Goal: Use online tool/utility: Utilize a website feature to perform a specific function

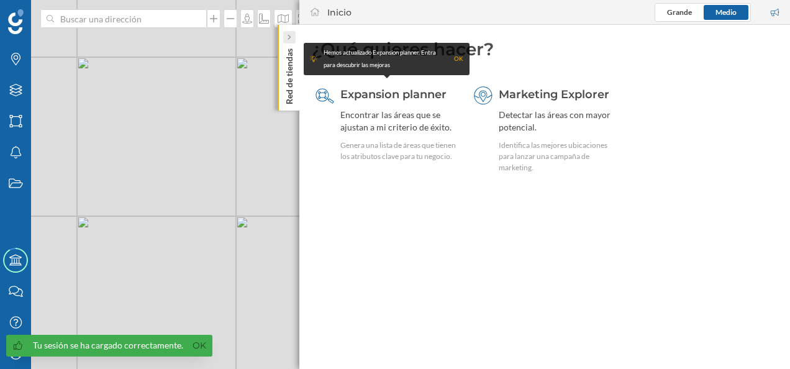
click at [291, 35] on div at bounding box center [289, 37] width 12 height 12
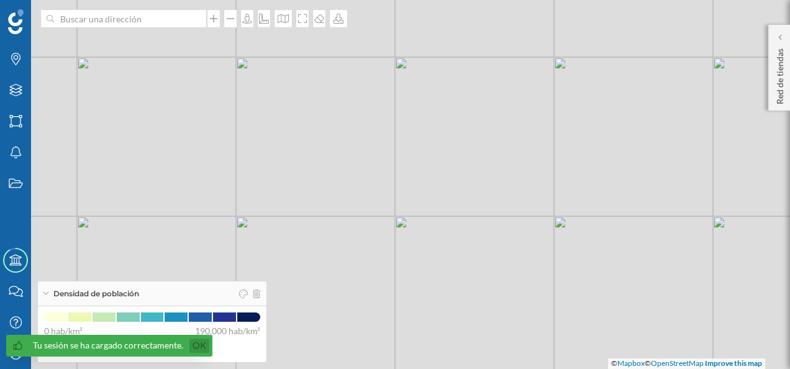
click at [201, 342] on link "Ok" at bounding box center [199, 346] width 20 height 14
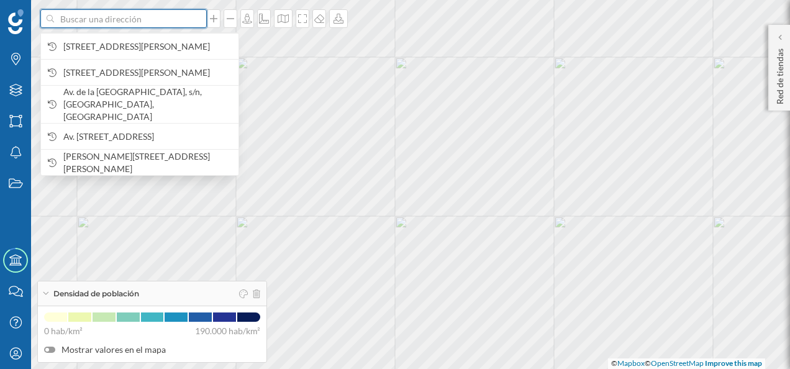
click at [134, 14] on input at bounding box center [123, 18] width 139 height 19
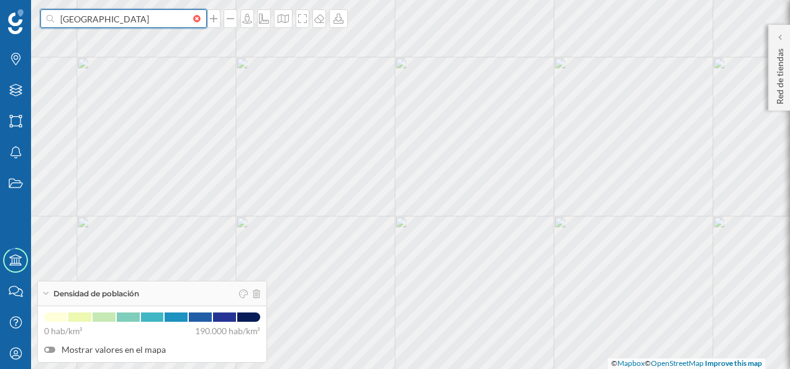
type input "[GEOGRAPHIC_DATA]"
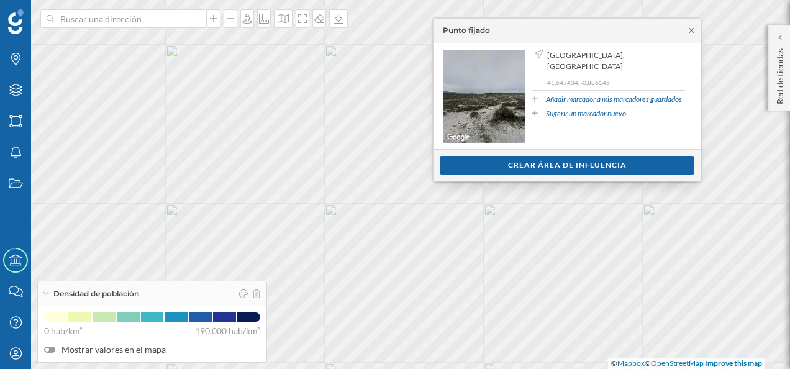
click at [694, 27] on icon at bounding box center [691, 30] width 9 height 7
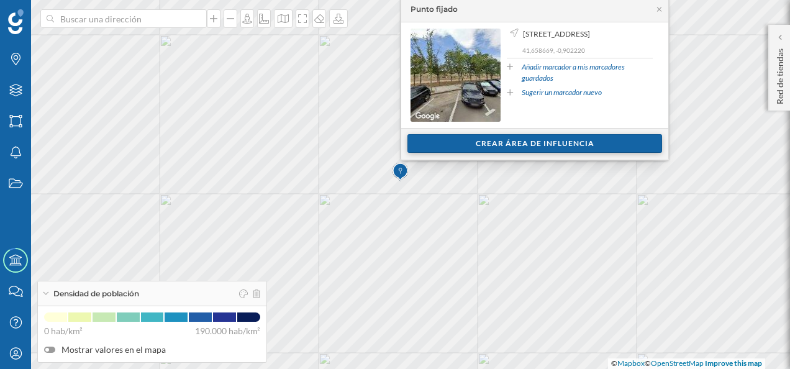
click at [524, 142] on div "Crear área de influencia" at bounding box center [534, 143] width 255 height 19
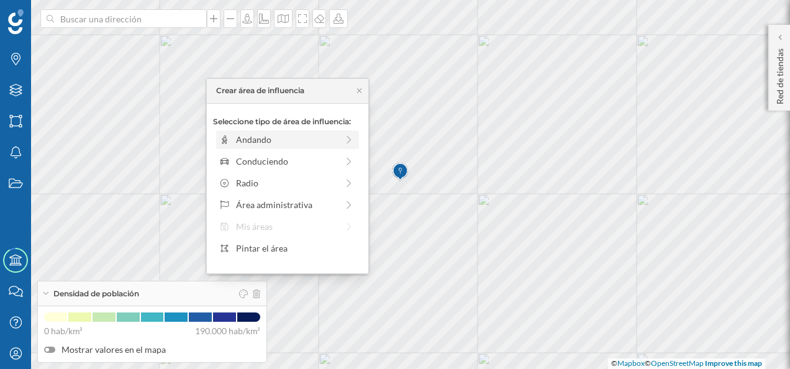
click at [322, 145] on div "Andando" at bounding box center [286, 139] width 101 height 13
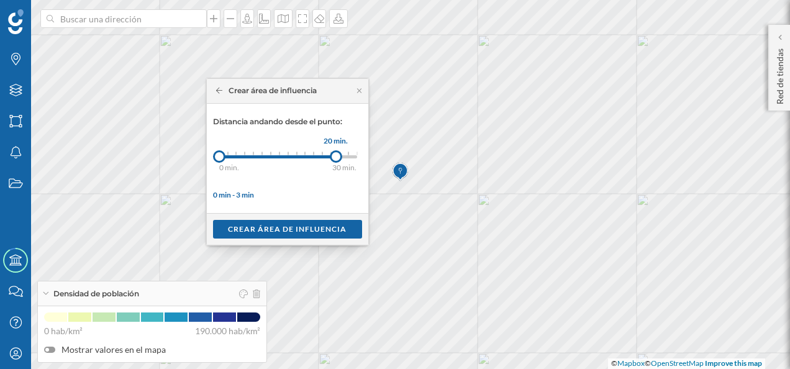
drag, startPoint x: 229, startPoint y: 159, endPoint x: 335, endPoint y: 154, distance: 106.3
click at [335, 154] on div at bounding box center [336, 156] width 12 height 12
click at [281, 230] on div "Crear área de influencia" at bounding box center [287, 228] width 149 height 19
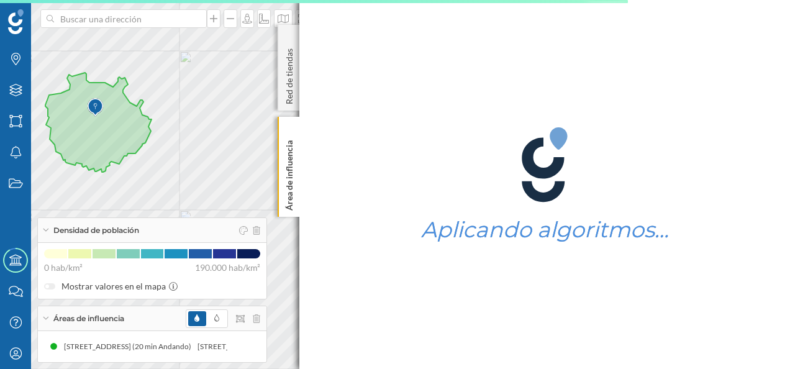
click at [45, 233] on div "Densidad de población" at bounding box center [152, 230] width 229 height 25
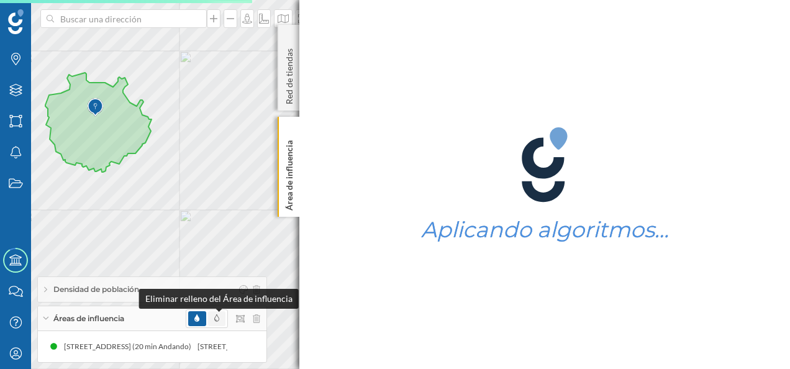
click at [216, 323] on span at bounding box center [216, 318] width 5 height 11
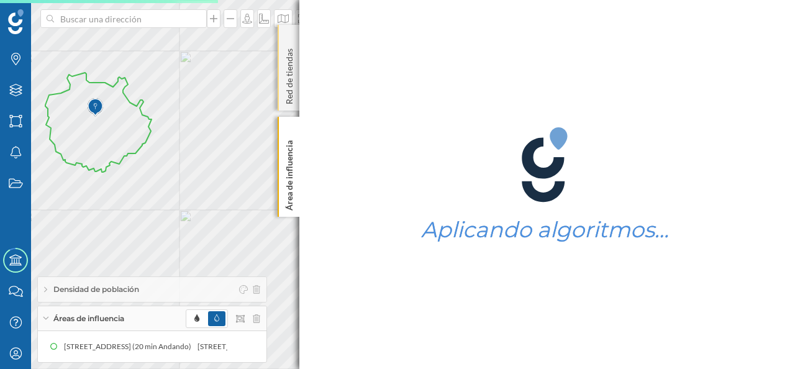
click at [288, 33] on div "Red de tiendas" at bounding box center [289, 68] width 22 height 86
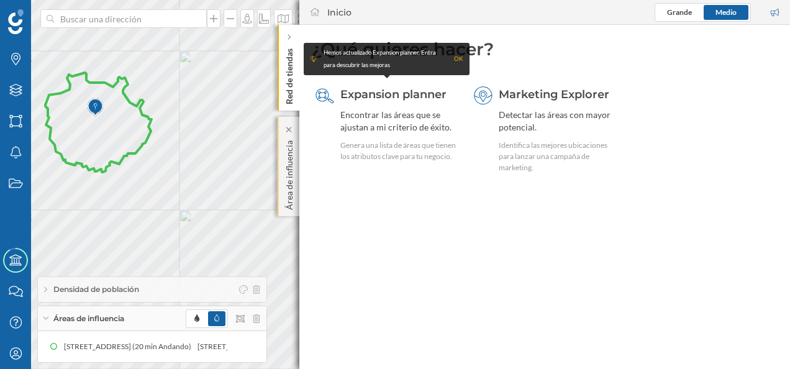
click at [286, 178] on p "Área de influencia" at bounding box center [289, 172] width 12 height 75
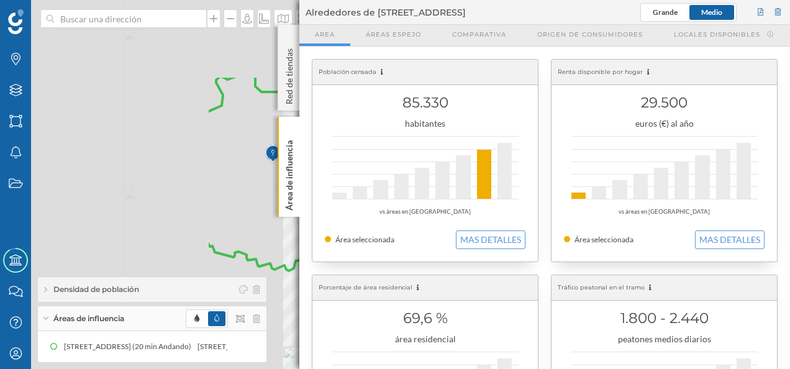
click at [393, 293] on div "Marcas Capas Áreas Notificaciones Estados Academy Contacta con nosotros Centro …" at bounding box center [395, 184] width 790 height 369
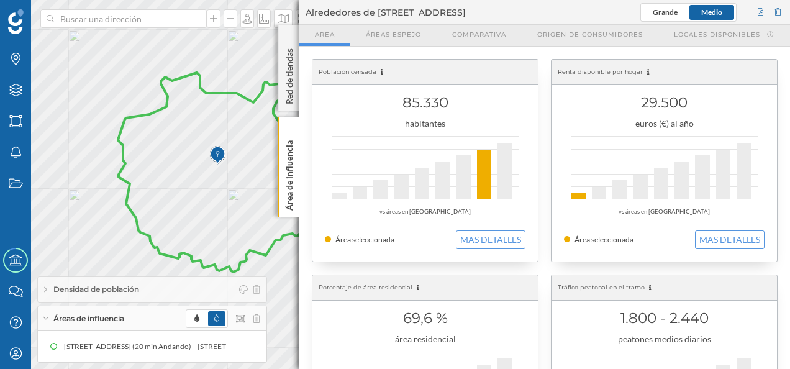
drag, startPoint x: 225, startPoint y: 185, endPoint x: 168, endPoint y: 185, distance: 57.1
click at [168, 185] on icon at bounding box center [224, 172] width 212 height 199
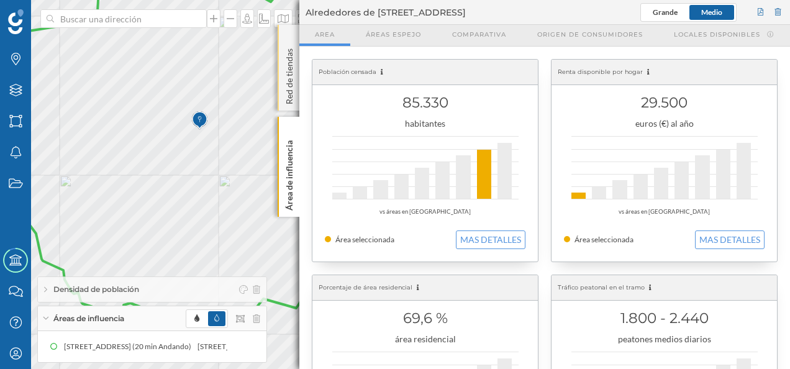
click at [289, 37] on div "Red de tiendas" at bounding box center [289, 68] width 22 height 86
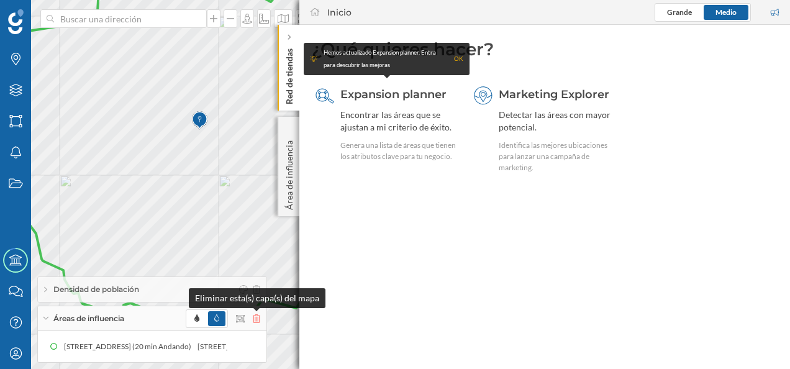
click at [258, 321] on icon at bounding box center [256, 318] width 7 height 9
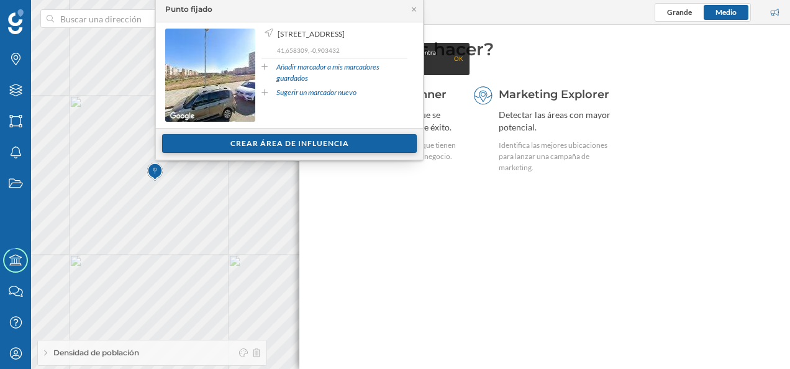
click at [291, 142] on div "Crear área de influencia" at bounding box center [289, 143] width 255 height 19
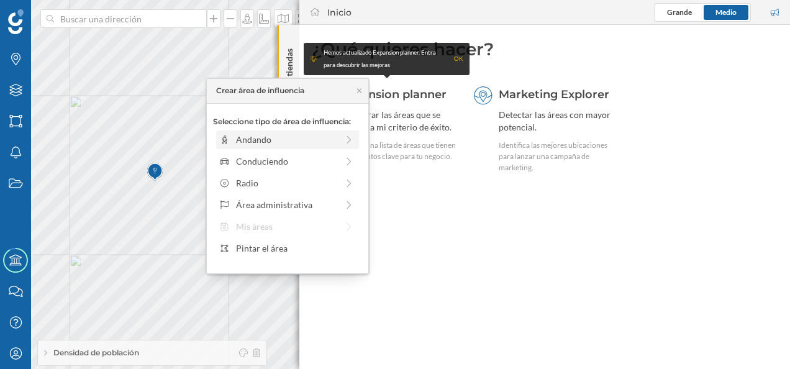
click at [322, 137] on div "Andando" at bounding box center [286, 139] width 101 height 13
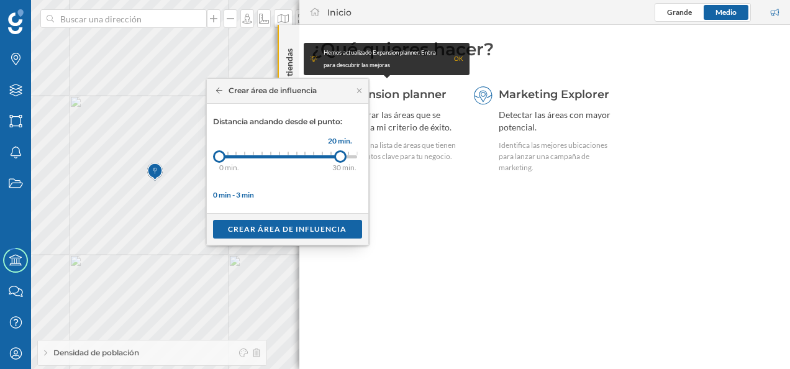
drag, startPoint x: 228, startPoint y: 157, endPoint x: 340, endPoint y: 153, distance: 112.5
click at [340, 153] on div at bounding box center [340, 156] width 12 height 12
click at [292, 234] on div "Crear área de influencia" at bounding box center [287, 228] width 149 height 19
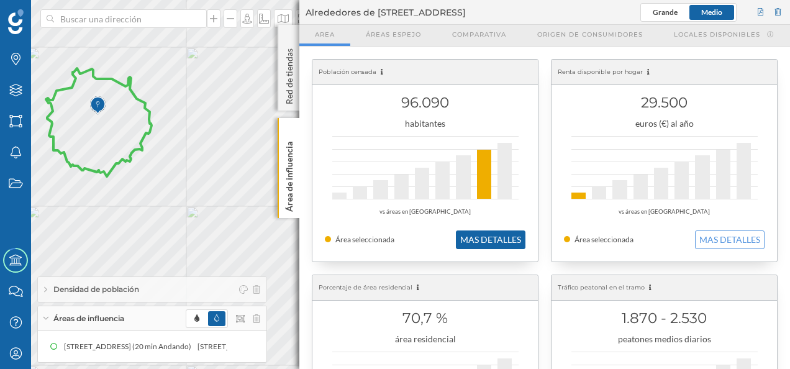
click at [484, 237] on button "MAS DETALLES" at bounding box center [491, 239] width 70 height 19
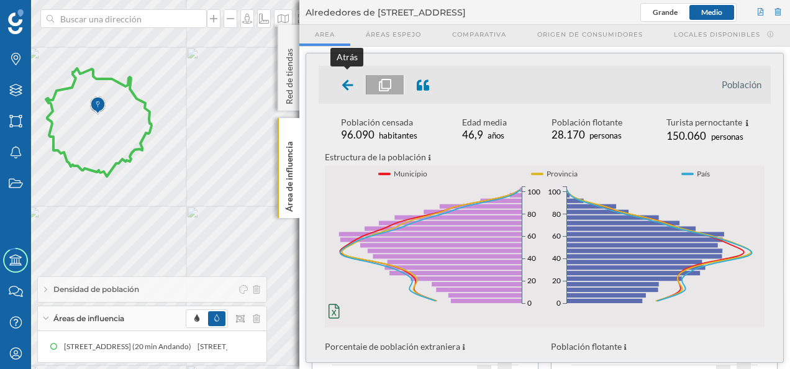
click at [343, 81] on icon at bounding box center [347, 85] width 11 height 12
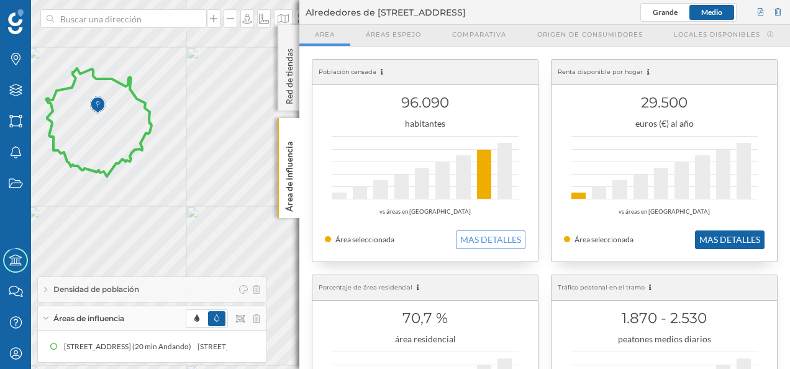
click at [726, 245] on button "MAS DETALLES" at bounding box center [730, 239] width 70 height 19
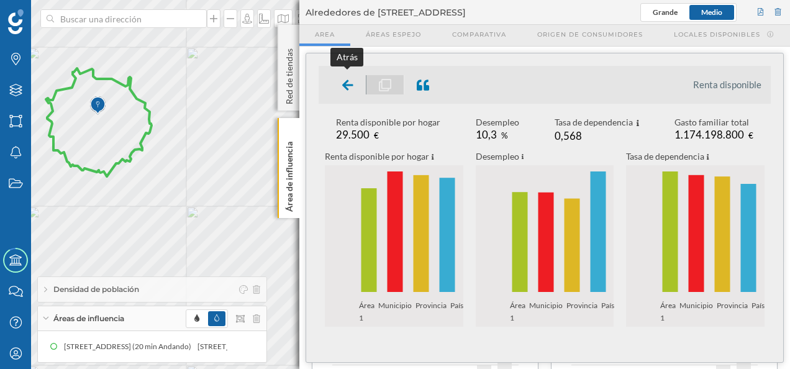
click at [343, 83] on icon at bounding box center [347, 85] width 11 height 11
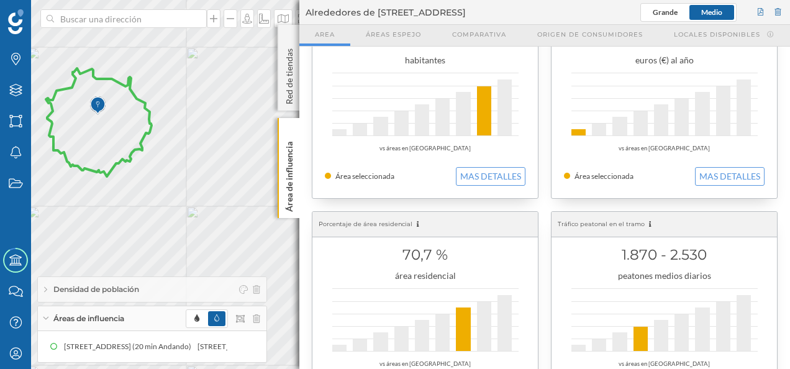
scroll to position [124, 0]
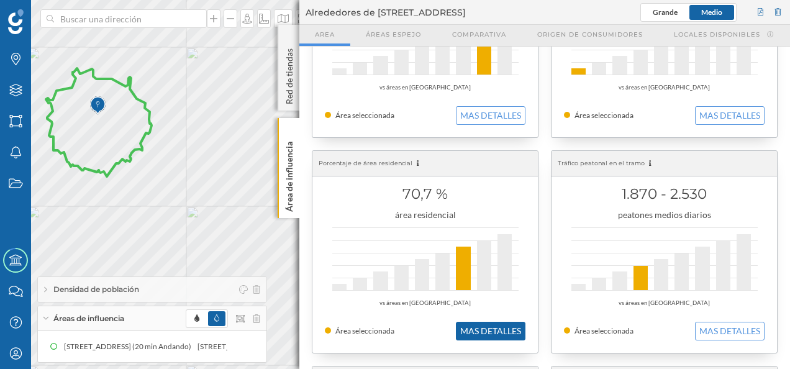
click at [514, 330] on button "MAS DETALLES" at bounding box center [491, 331] width 70 height 19
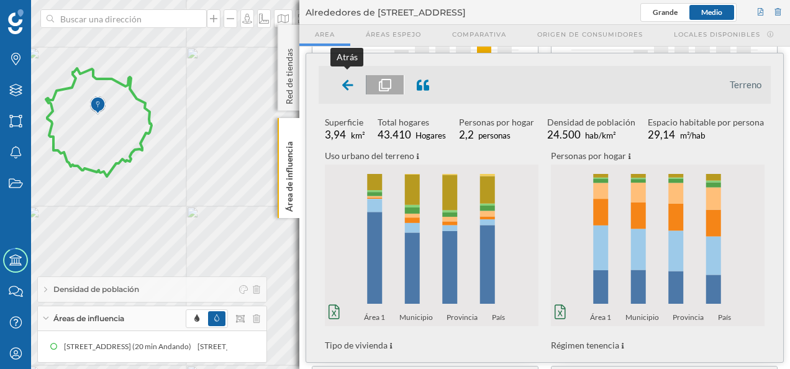
click at [344, 83] on icon at bounding box center [347, 85] width 11 height 11
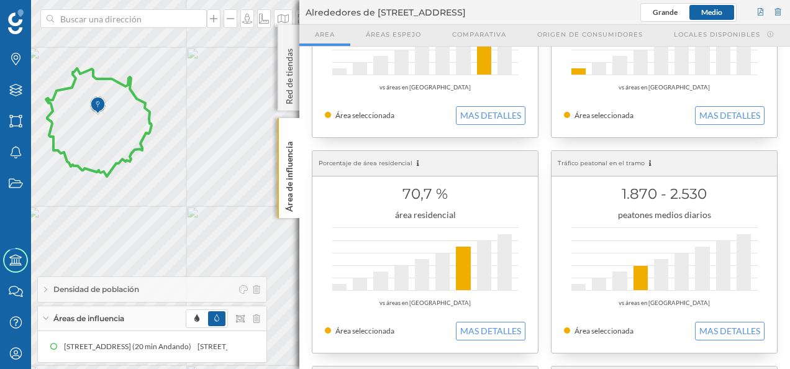
scroll to position [0, 0]
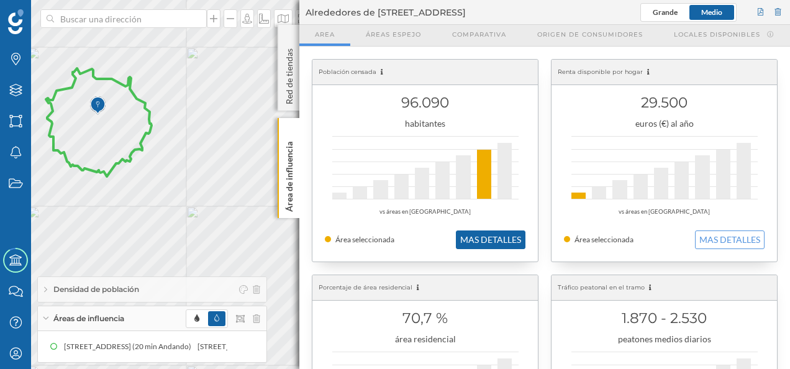
click at [493, 236] on button "MAS DETALLES" at bounding box center [491, 239] width 70 height 19
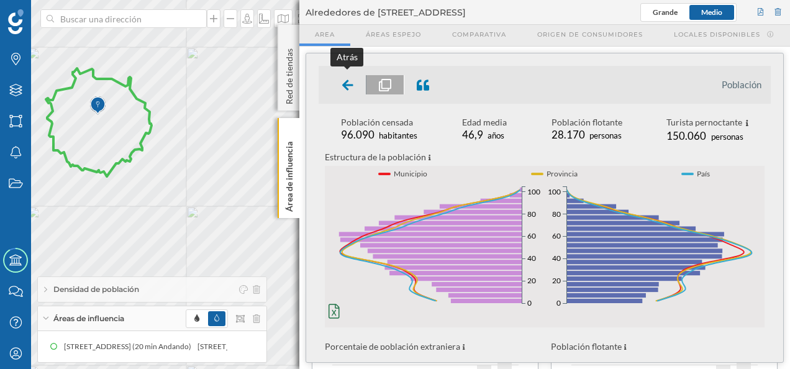
click at [345, 80] on icon at bounding box center [347, 85] width 11 height 12
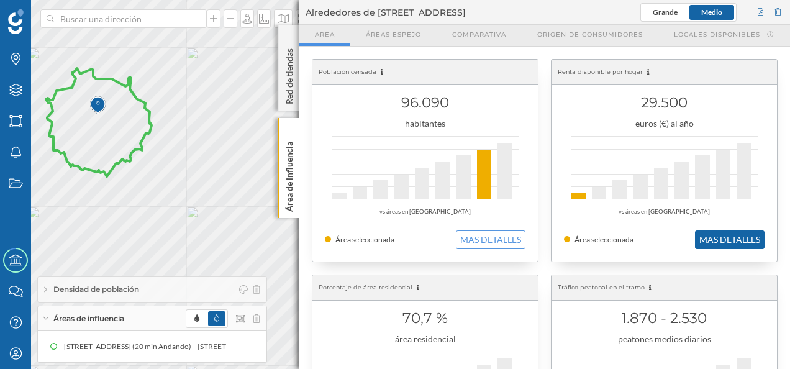
click at [753, 245] on button "MAS DETALLES" at bounding box center [730, 239] width 70 height 19
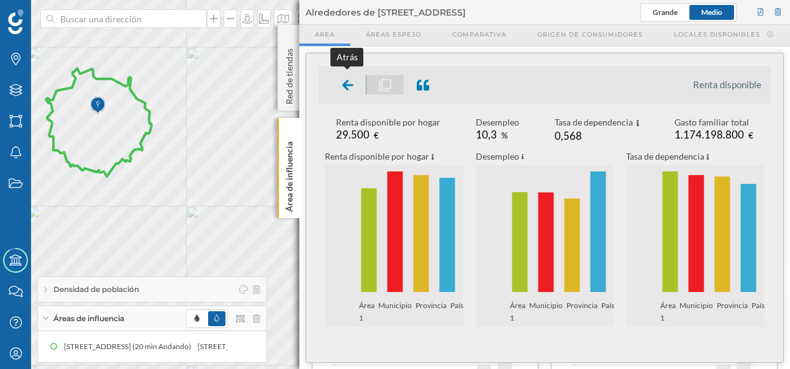
click at [350, 88] on icon at bounding box center [347, 85] width 11 height 12
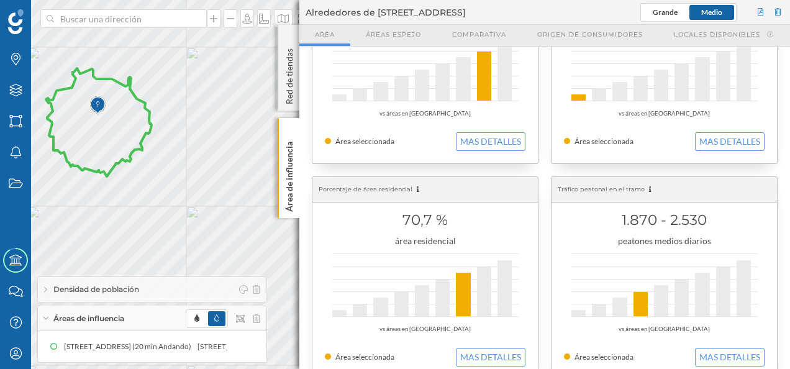
scroll to position [186, 0]
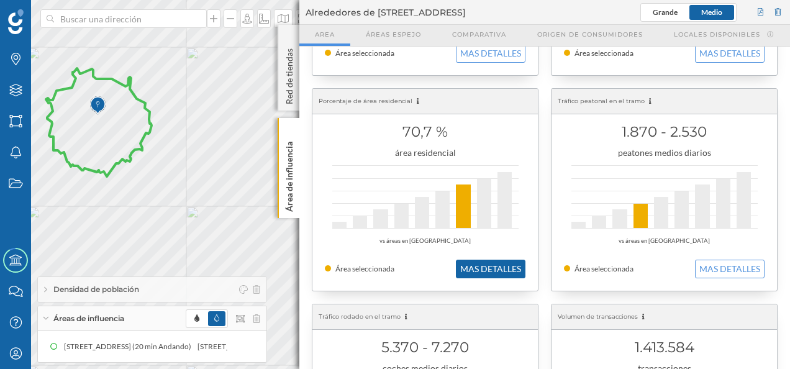
click at [501, 267] on button "MAS DETALLES" at bounding box center [491, 269] width 70 height 19
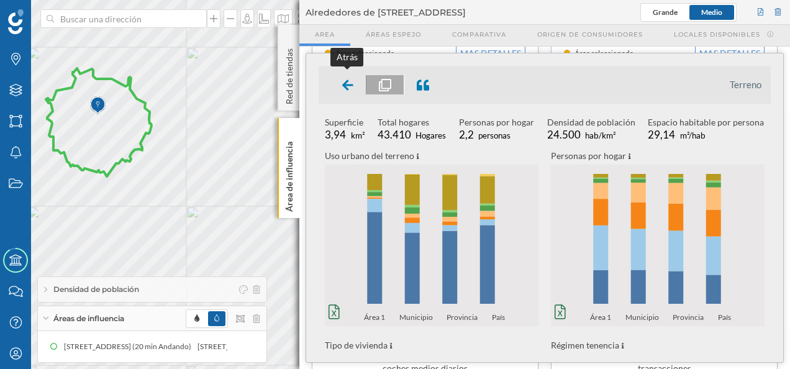
click at [350, 86] on icon at bounding box center [347, 85] width 11 height 12
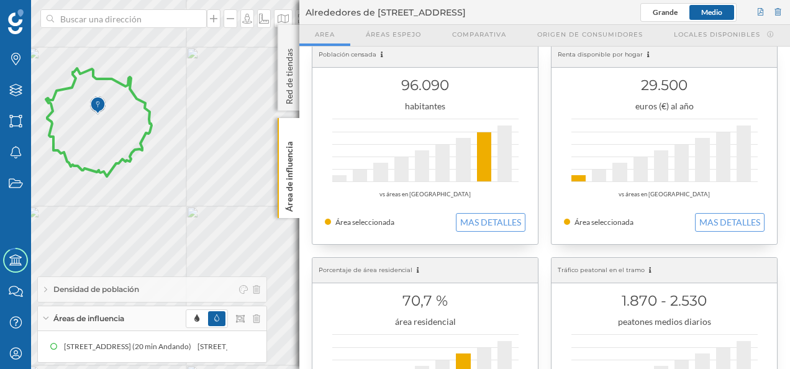
scroll to position [0, 0]
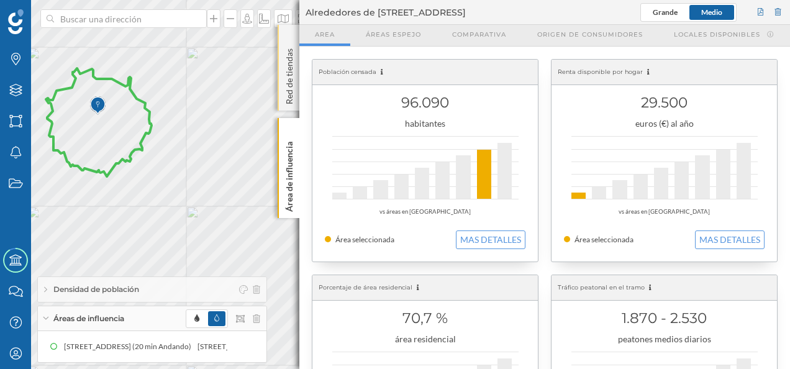
click at [290, 36] on div "Red de tiendas" at bounding box center [289, 68] width 22 height 86
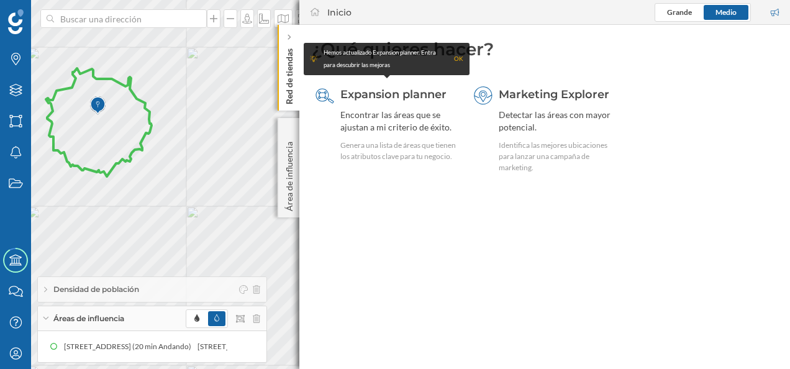
click at [290, 36] on icon at bounding box center [289, 37] width 4 height 6
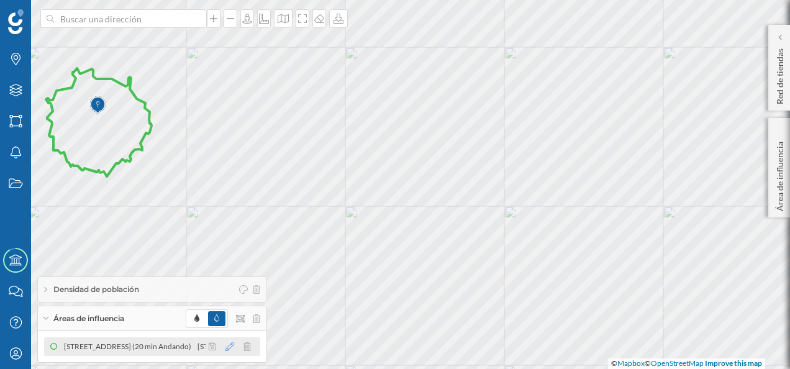
click at [232, 348] on icon at bounding box center [229, 346] width 9 height 9
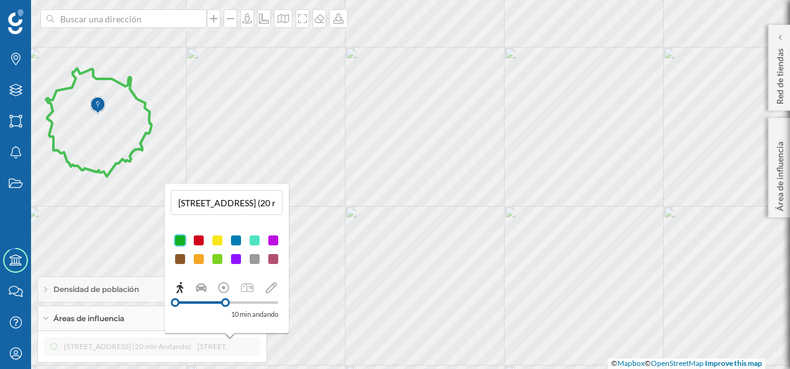
drag, startPoint x: 263, startPoint y: 302, endPoint x: 225, endPoint y: 301, distance: 37.9
click at [225, 301] on div at bounding box center [225, 302] width 9 height 9
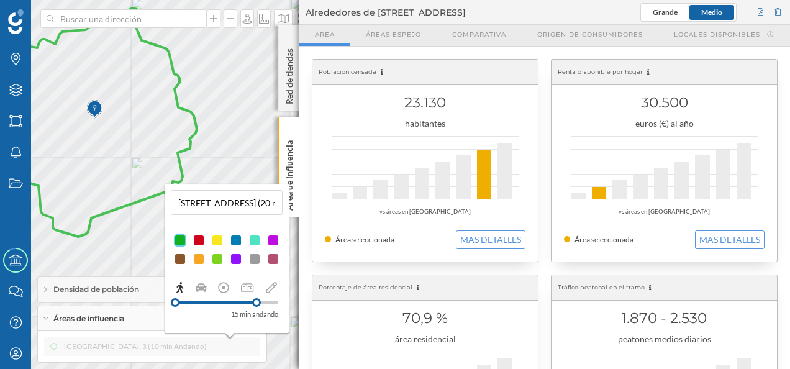
drag, startPoint x: 226, startPoint y: 303, endPoint x: 257, endPoint y: 302, distance: 30.5
click at [257, 302] on div at bounding box center [256, 302] width 9 height 9
